Goal: Task Accomplishment & Management: Use online tool/utility

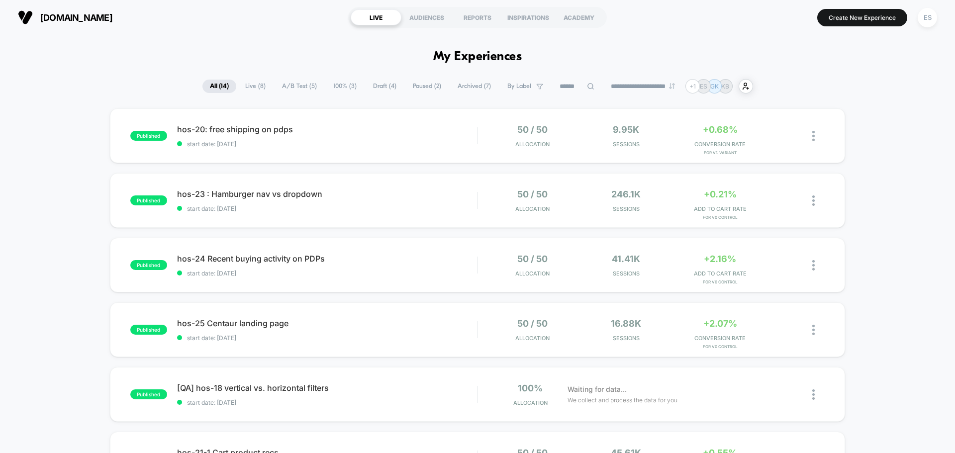
scroll to position [549, 0]
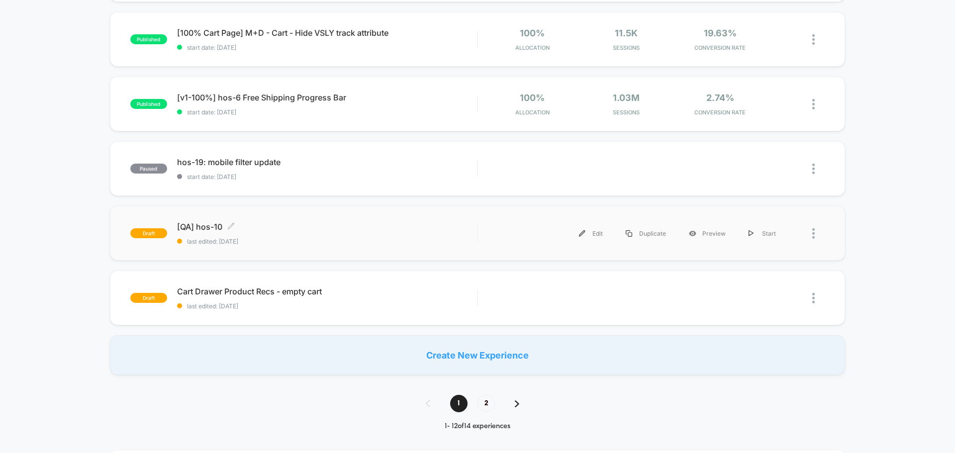
click at [192, 226] on span "[QA] hos-10 Click to edit experience details" at bounding box center [327, 227] width 300 height 10
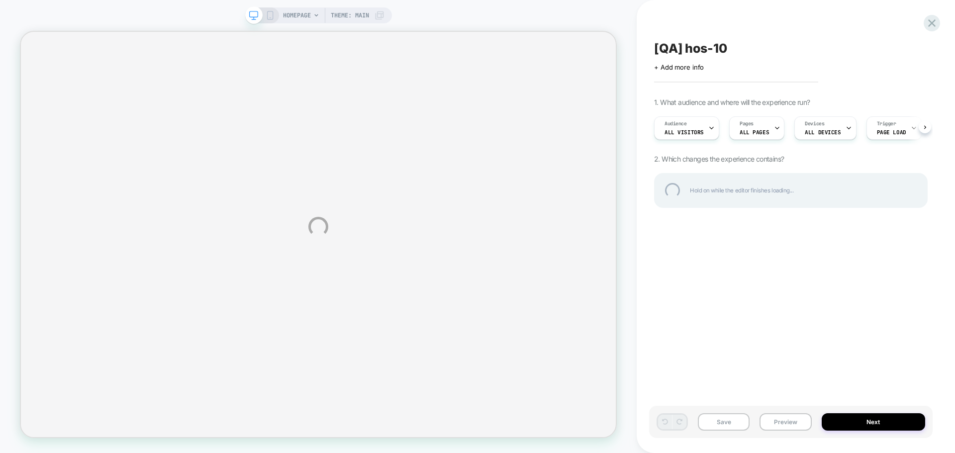
click at [790, 420] on div "HOMEPAGE Theme: MAIN [QA] hos-10 Click to edit experience details + Add more in…" at bounding box center [477, 226] width 955 height 453
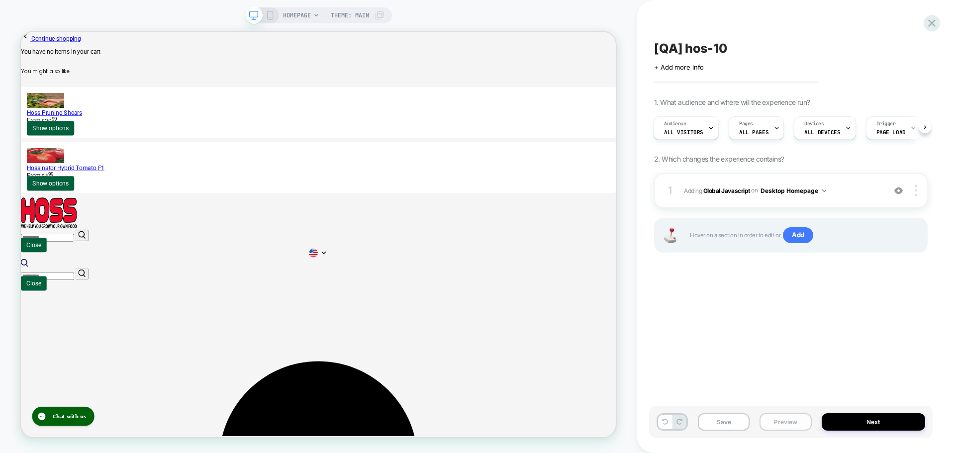
click at [788, 420] on button "Preview" at bounding box center [785, 421] width 52 height 17
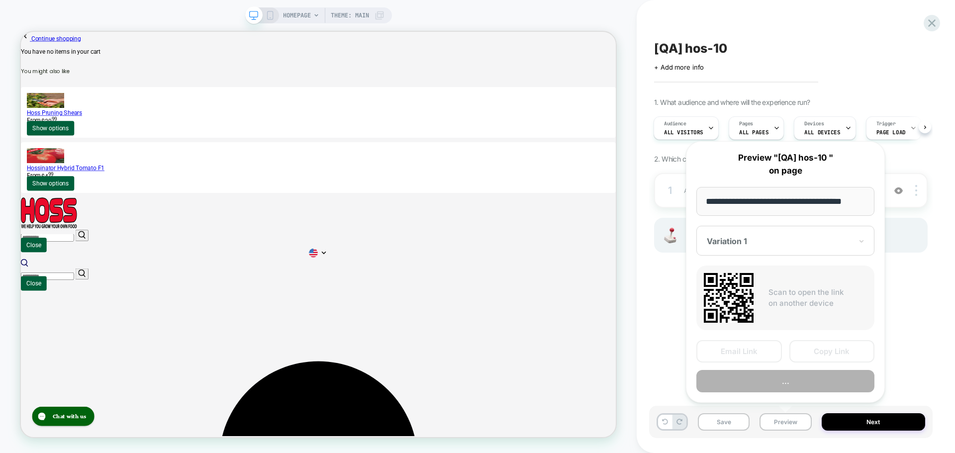
scroll to position [0, 11]
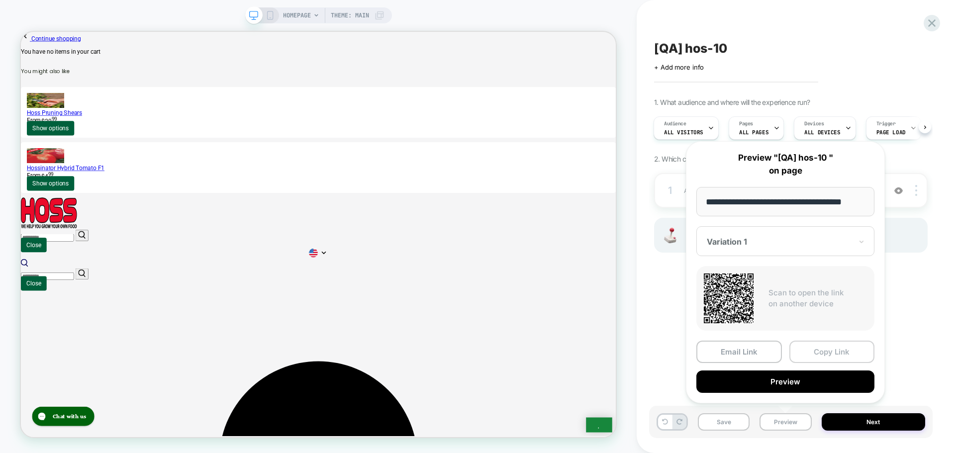
click at [841, 358] on button "Copy Link" at bounding box center [832, 352] width 86 height 22
